Goal: Register for event/course

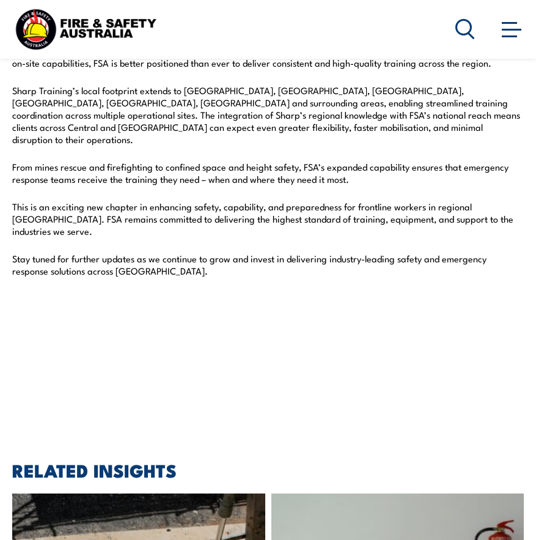
scroll to position [351, 0]
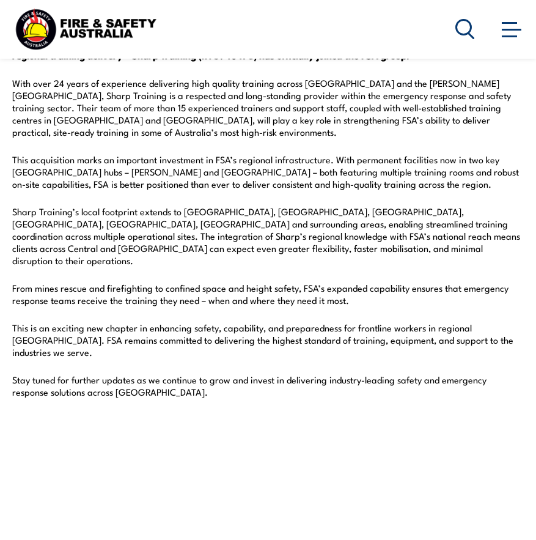
click at [510, 29] on span at bounding box center [512, 30] width 20 height 2
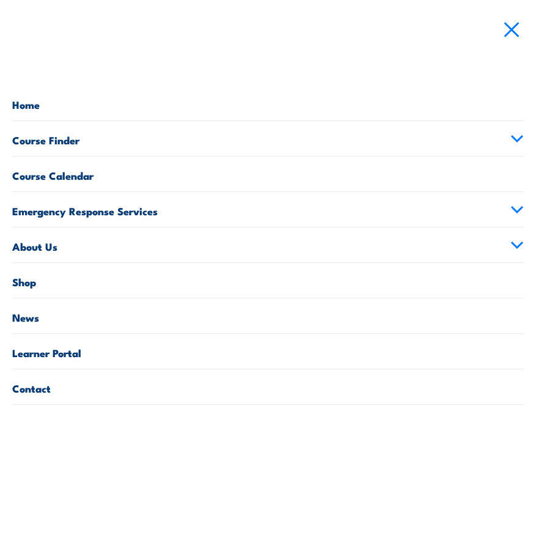
click at [56, 136] on link "Course Finder" at bounding box center [267, 138] width 511 height 35
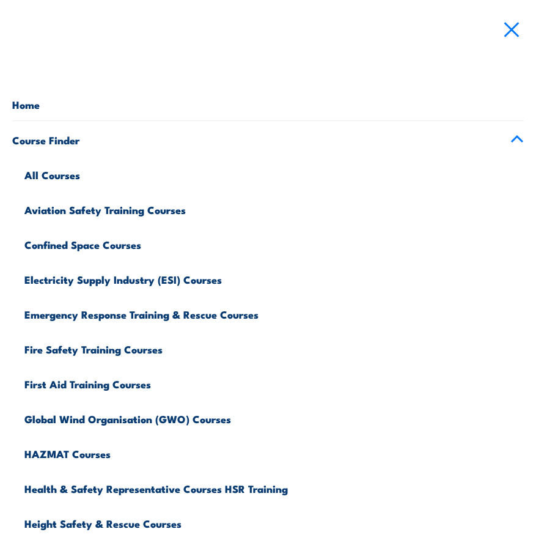
scroll to position [13, 0]
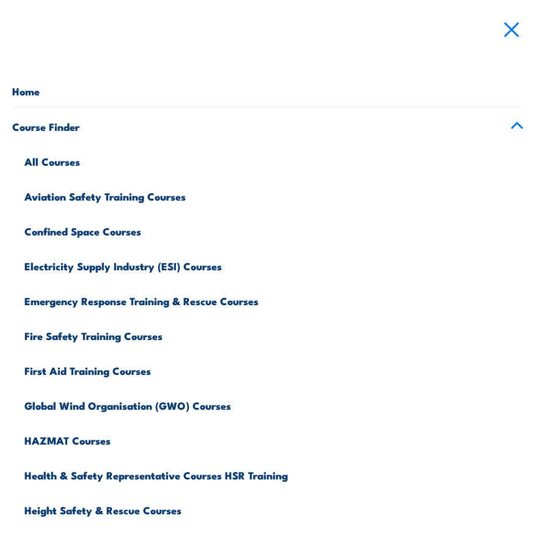
click at [210, 304] on link "Emergency Response Training & Rescue Courses" at bounding box center [273, 299] width 499 height 35
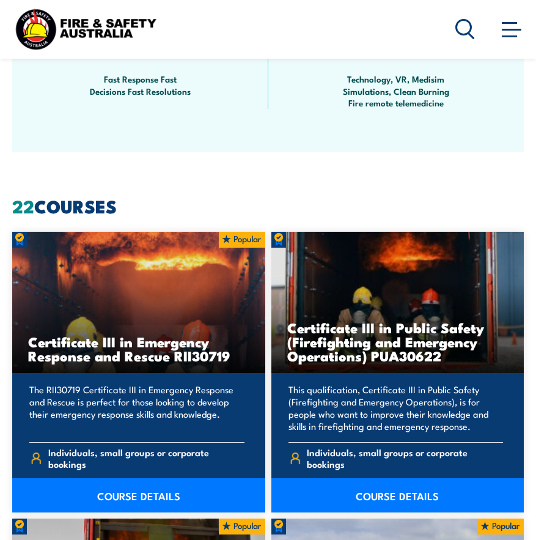
scroll to position [1074, 0]
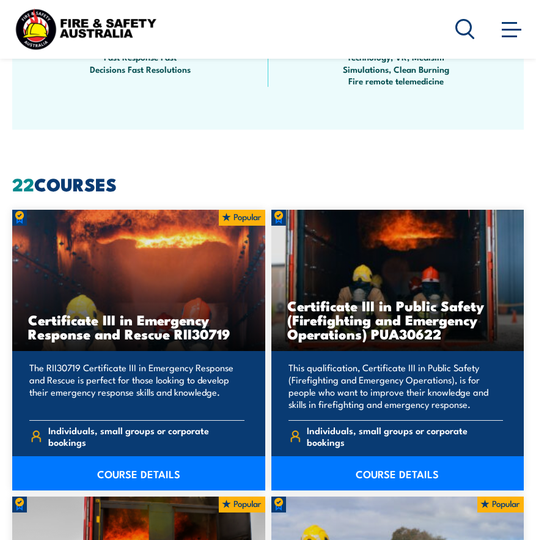
click at [137, 470] on link "COURSE DETAILS" at bounding box center [138, 473] width 253 height 34
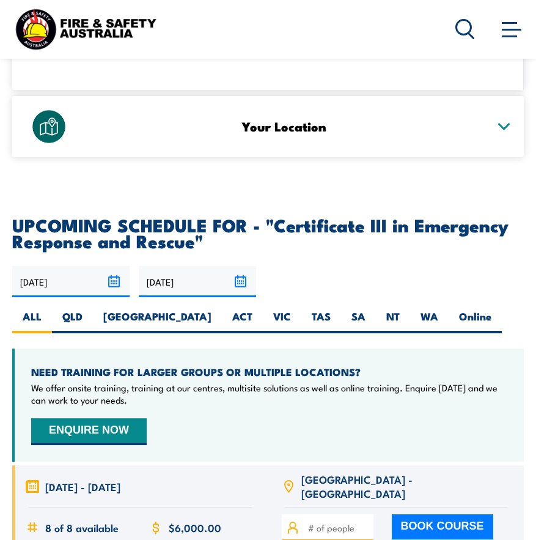
scroll to position [2988, 0]
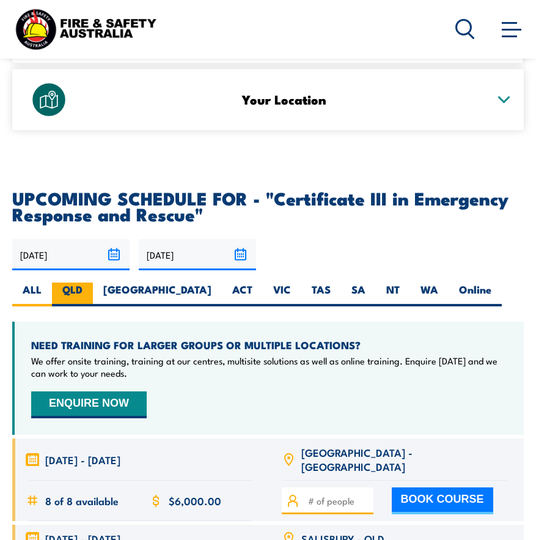
click at [73, 282] on label "QLD" at bounding box center [72, 294] width 41 height 24
click at [82, 282] on input "QLD" at bounding box center [86, 286] width 8 height 8
radio input "true"
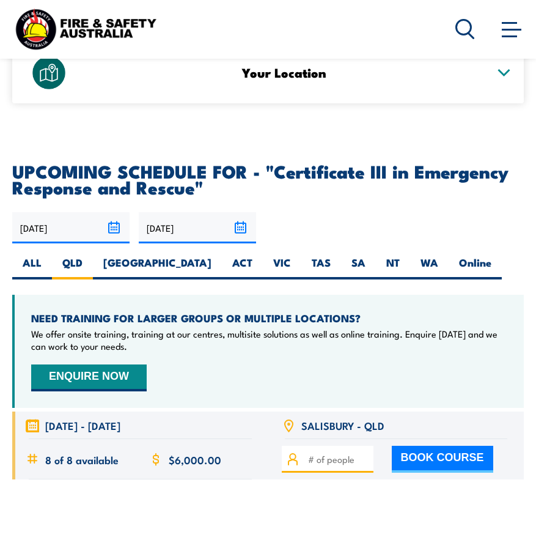
scroll to position [2961, 0]
